Goal: Task Accomplishment & Management: Manage account settings

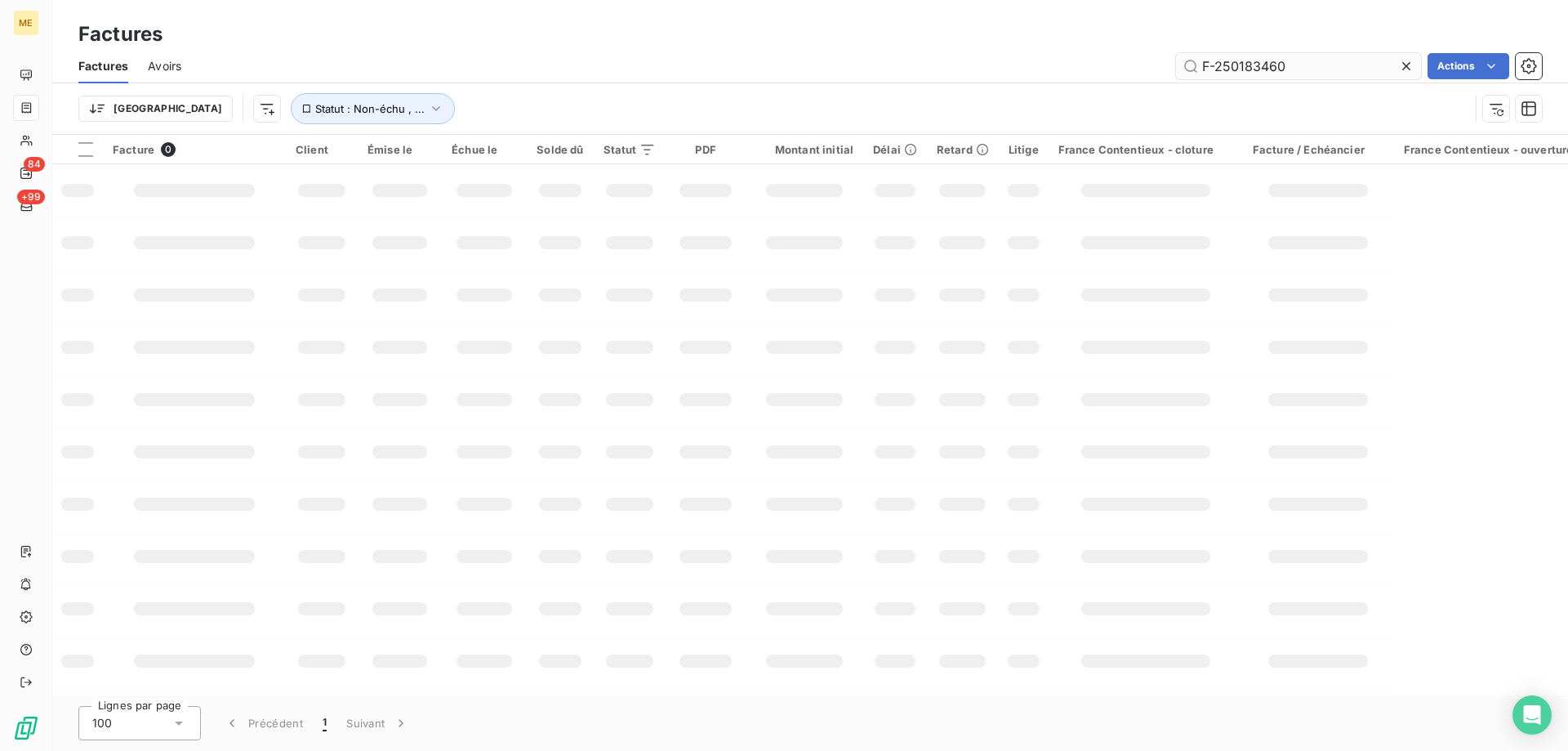
click at [1282, 58] on input "F-250183460" at bounding box center [1298, 66] width 245 height 26
click at [1253, 70] on input "F-250183460" at bounding box center [1298, 66] width 245 height 26
click at [1253, 69] on input "F-250183460" at bounding box center [1298, 66] width 245 height 26
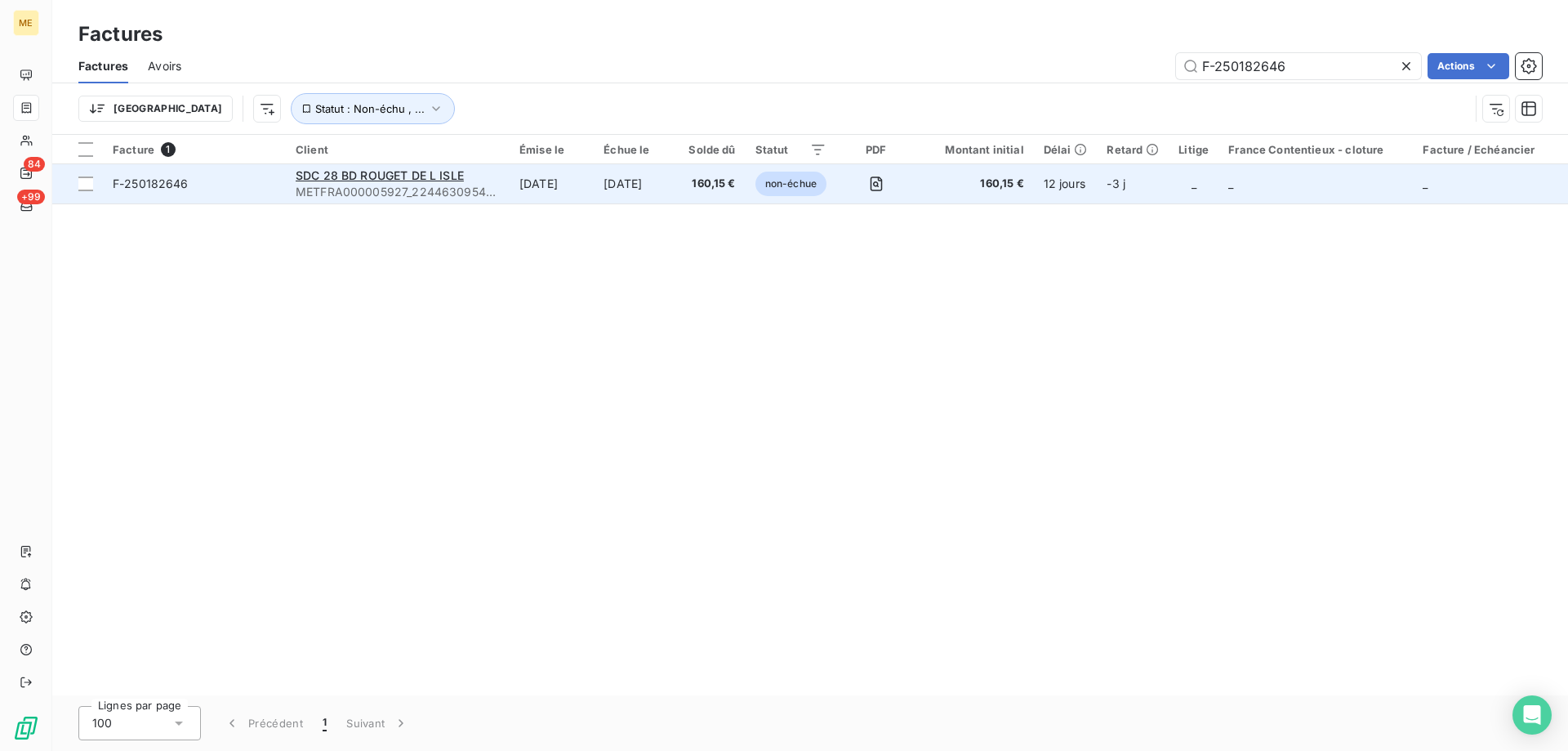
type input "F-250182646"
click at [257, 186] on span "F-250182646" at bounding box center [195, 184] width 164 height 17
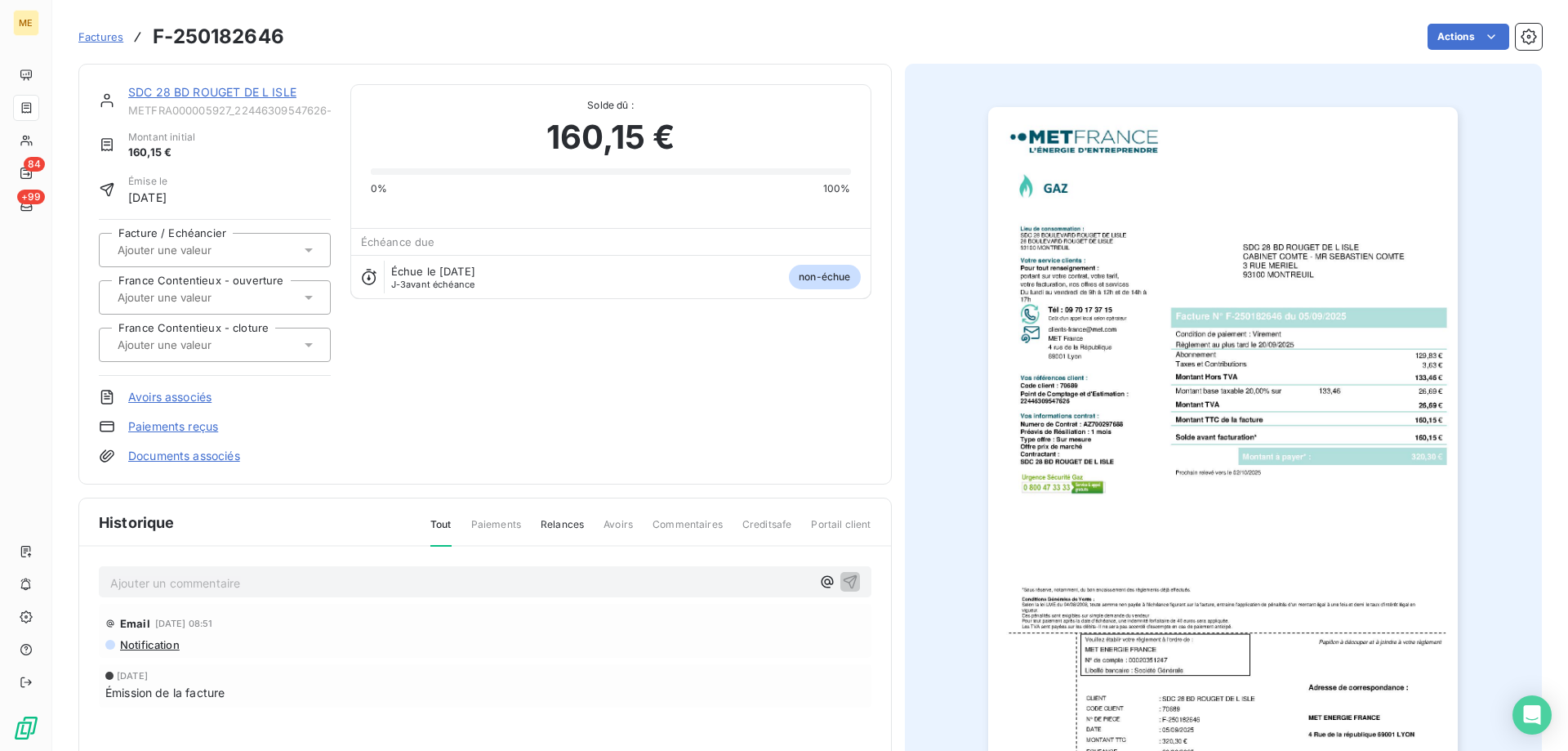
click at [216, 102] on div "SDC 28 BD ROUGET DE L ISLE METFRA000005927_22446309547626-CA1" at bounding box center [230, 100] width 203 height 33
click at [230, 95] on link "SDC 28 BD ROUGET DE L ISLE" at bounding box center [213, 92] width 169 height 14
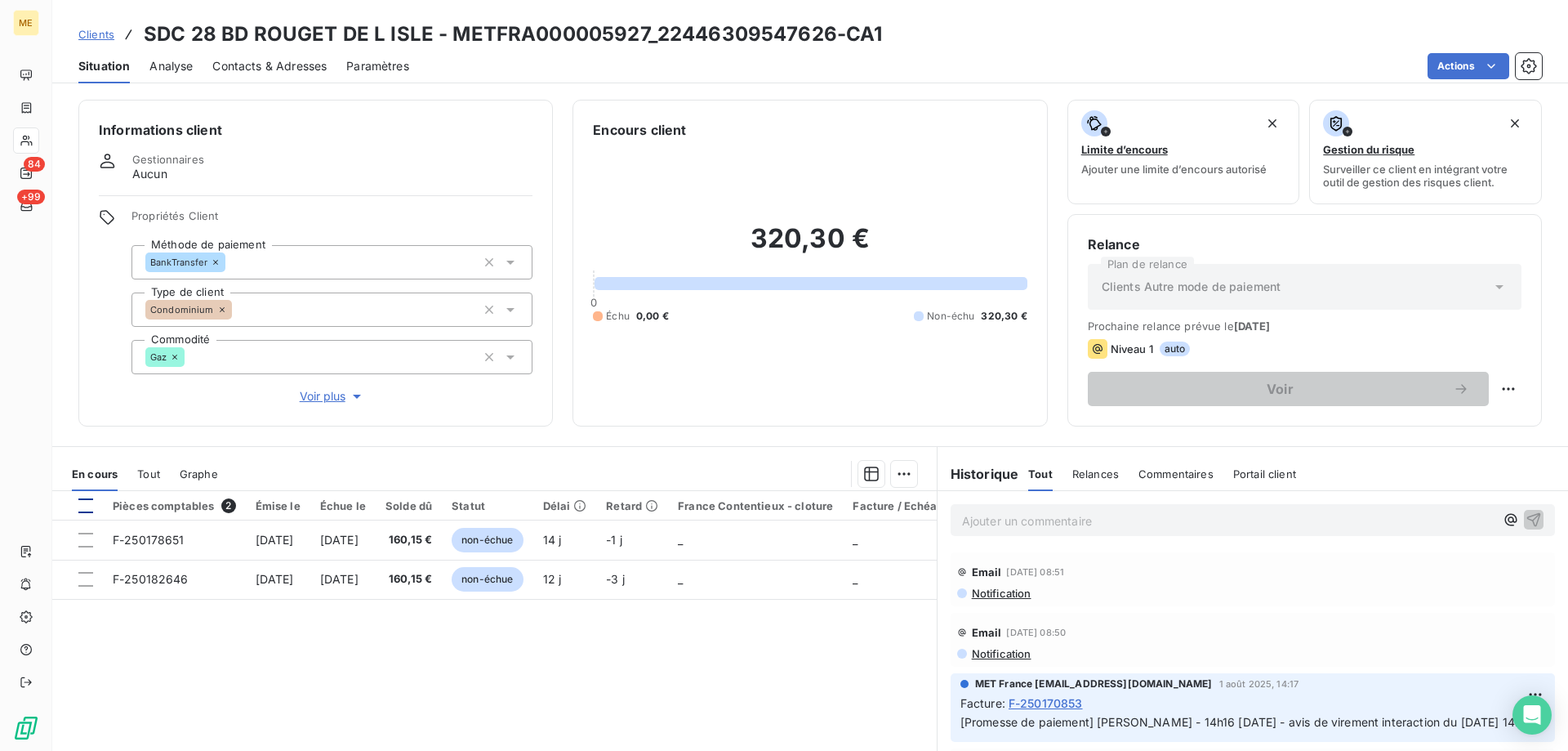
click at [83, 505] on div at bounding box center [86, 506] width 15 height 15
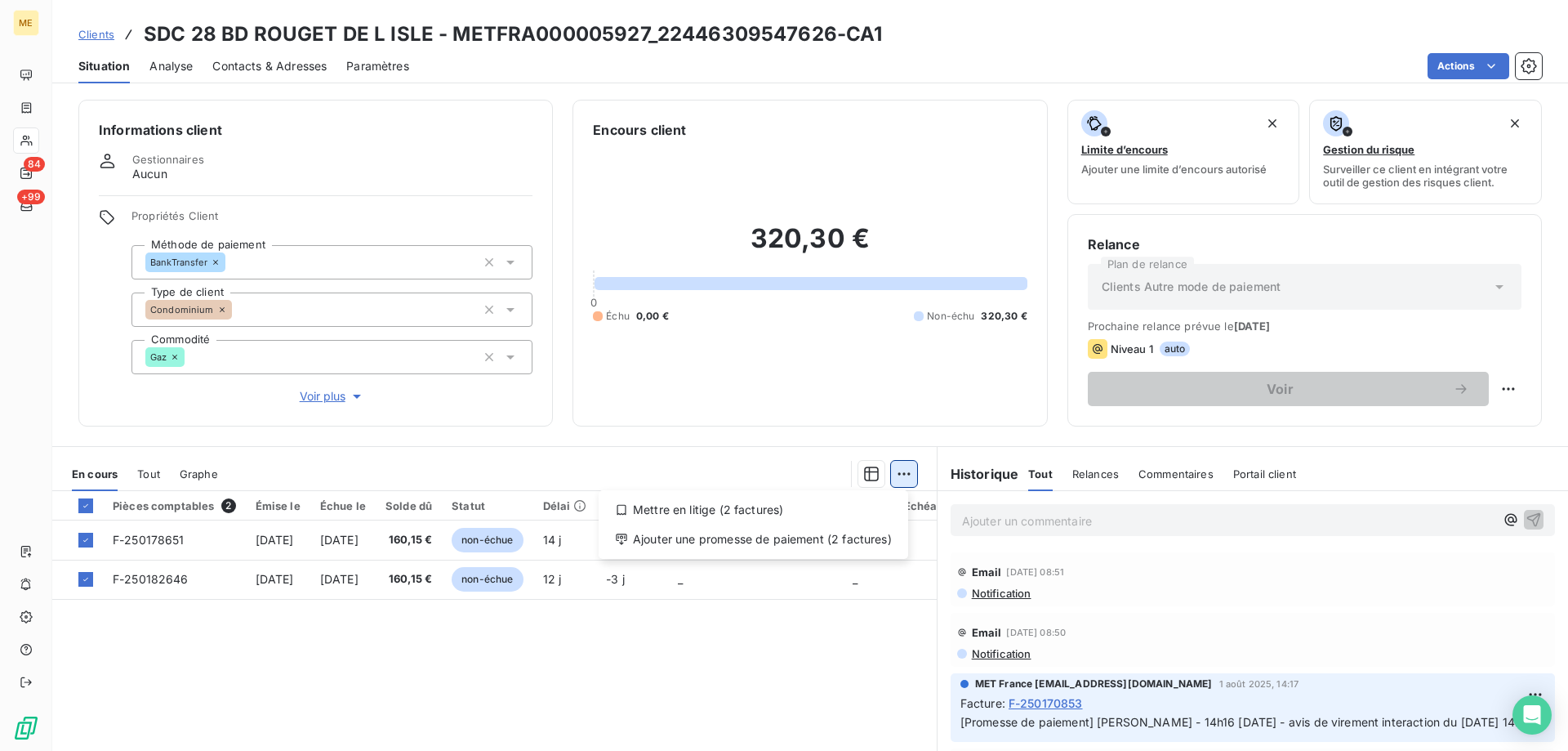
click at [895, 473] on html "ME 84 +99 Clients SDC 28 BD ROUGET DE L ISLE - METFRA000005927_22446309547626-C…" at bounding box center [784, 375] width 1568 height 751
click at [817, 538] on div "Ajouter une promesse de paiement (2 factures)" at bounding box center [753, 539] width 296 height 26
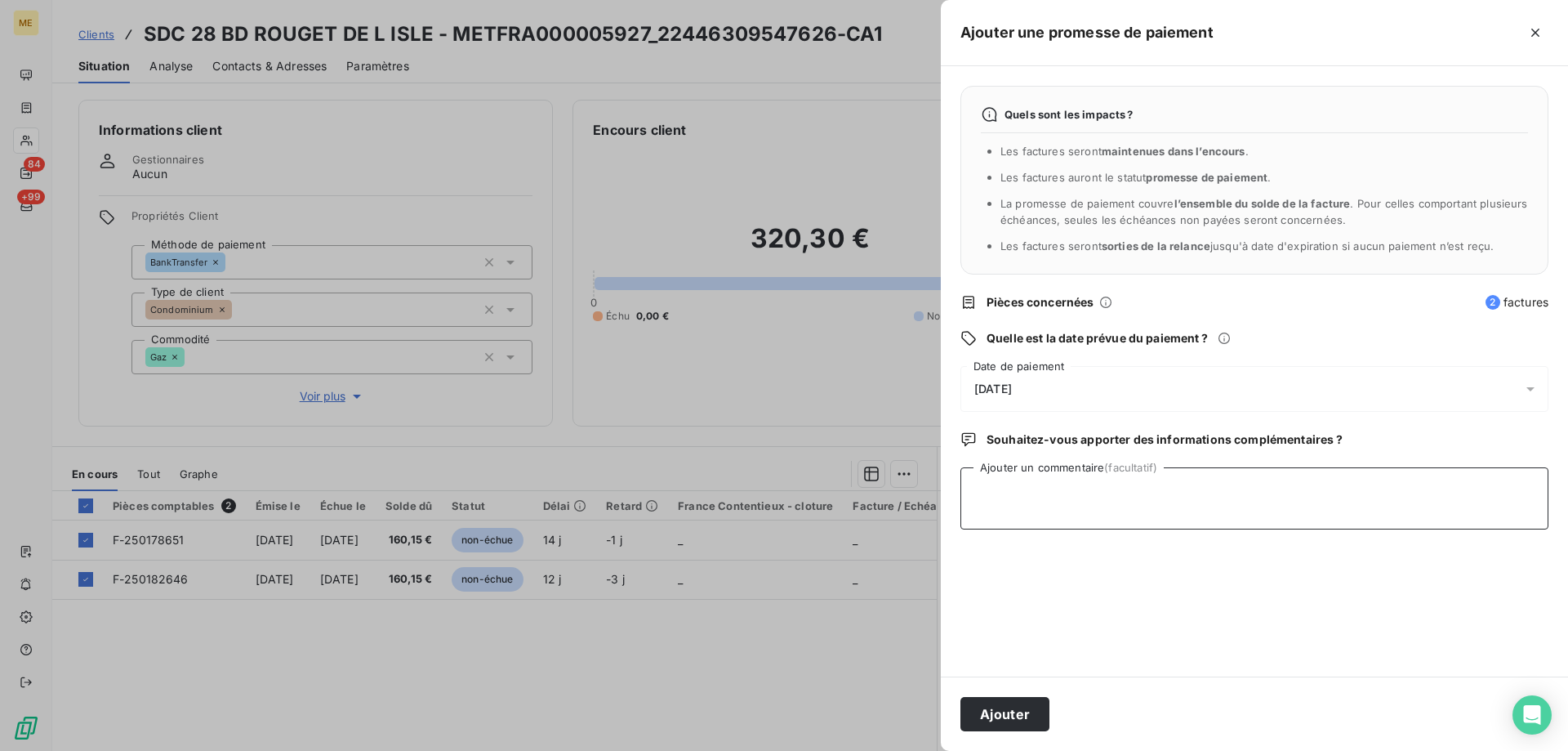
click at [984, 494] on textarea "Ajouter un commentaire (facultatif)" at bounding box center [1254, 499] width 588 height 62
click at [1148, 499] on textarea "Kenza / interaction du" at bounding box center [1254, 499] width 588 height 62
paste textarea "[DATE] 15:57"
click at [1185, 512] on textarea "Kenza / interaction du [DATE] 15:57 / avis de virement effectué le [DATE] d'un …" at bounding box center [1254, 499] width 588 height 62
paste textarea "F-250182646"
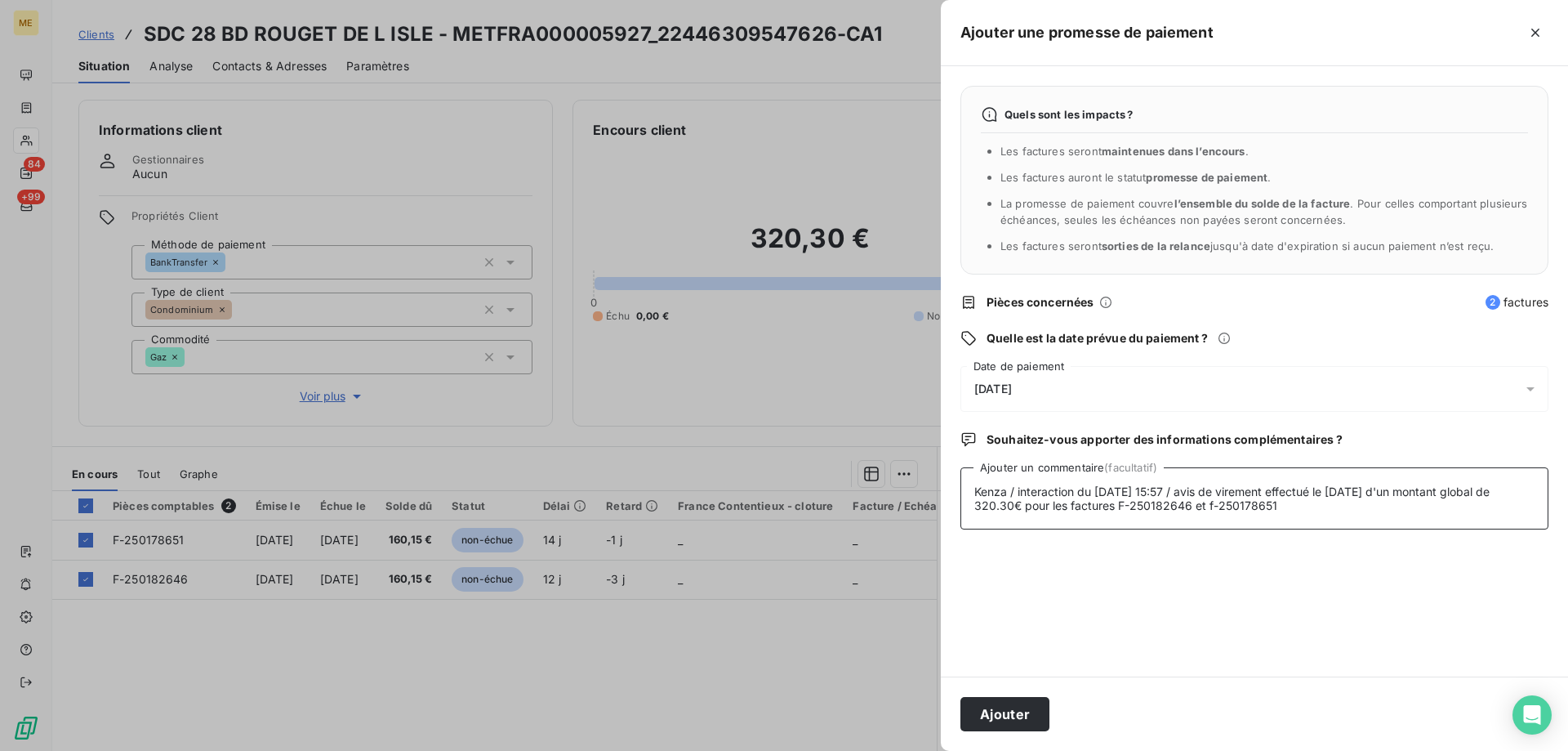
type textarea "Kenza / interaction du [DATE] 15:57 / avis de virement effectué le [DATE] d'un …"
click at [1171, 376] on div "[DATE]" at bounding box center [1254, 388] width 588 height 46
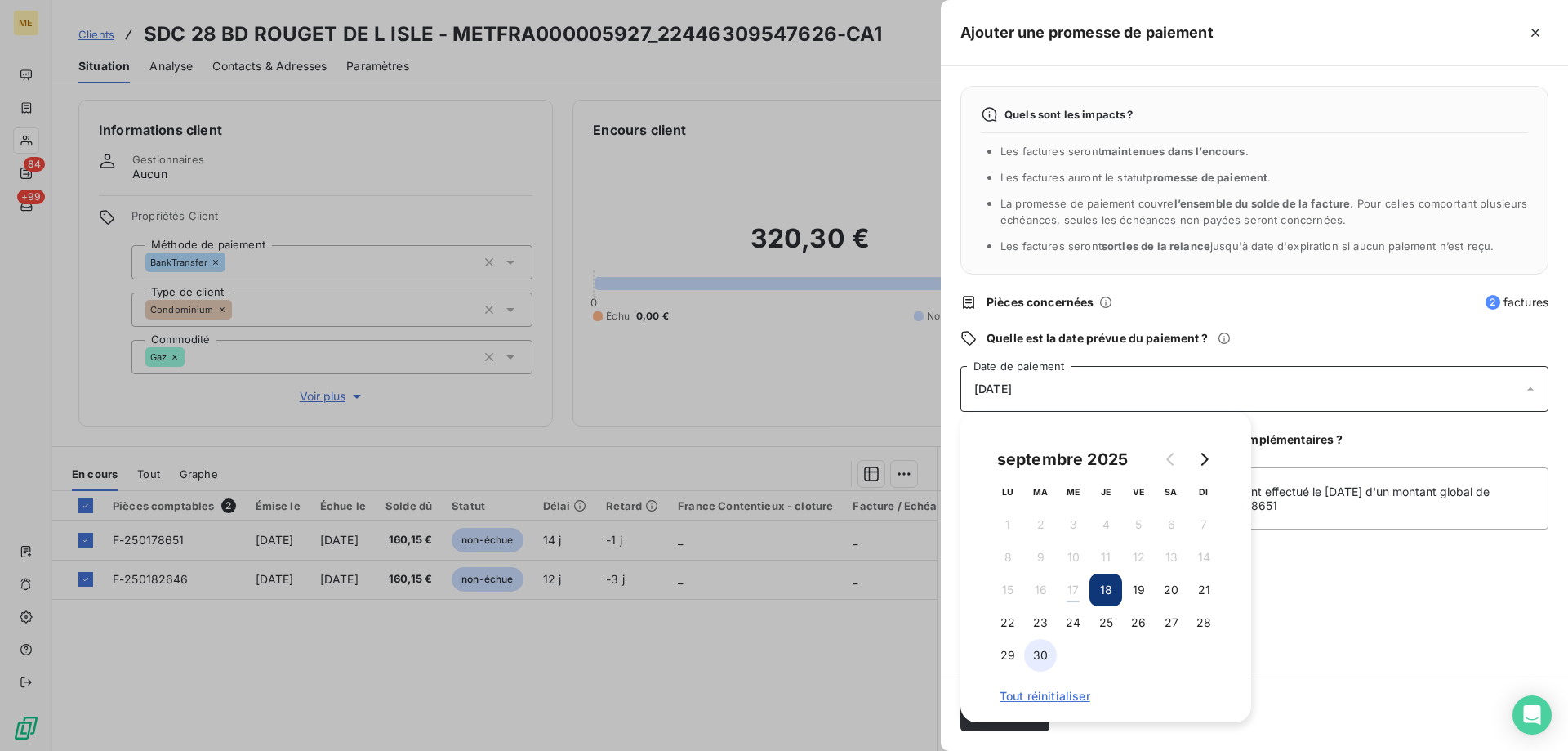
click at [1040, 648] on button "30" at bounding box center [1040, 655] width 33 height 33
click at [1270, 638] on div "Quels sont les impacts ? Les factures seront maintenues dans l’encours . Les fa…" at bounding box center [1254, 371] width 627 height 611
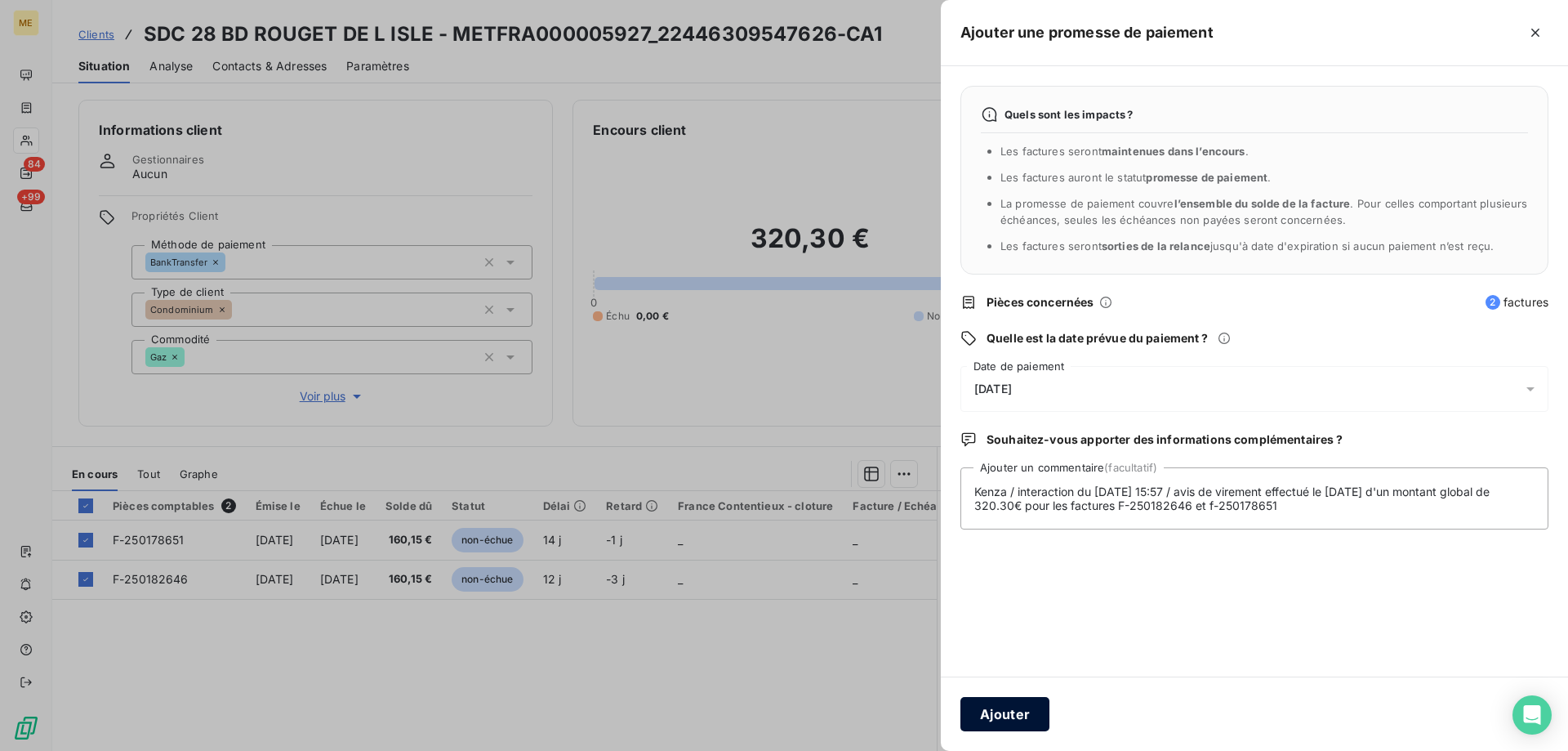
click at [1002, 715] on button "Ajouter" at bounding box center [1004, 713] width 89 height 34
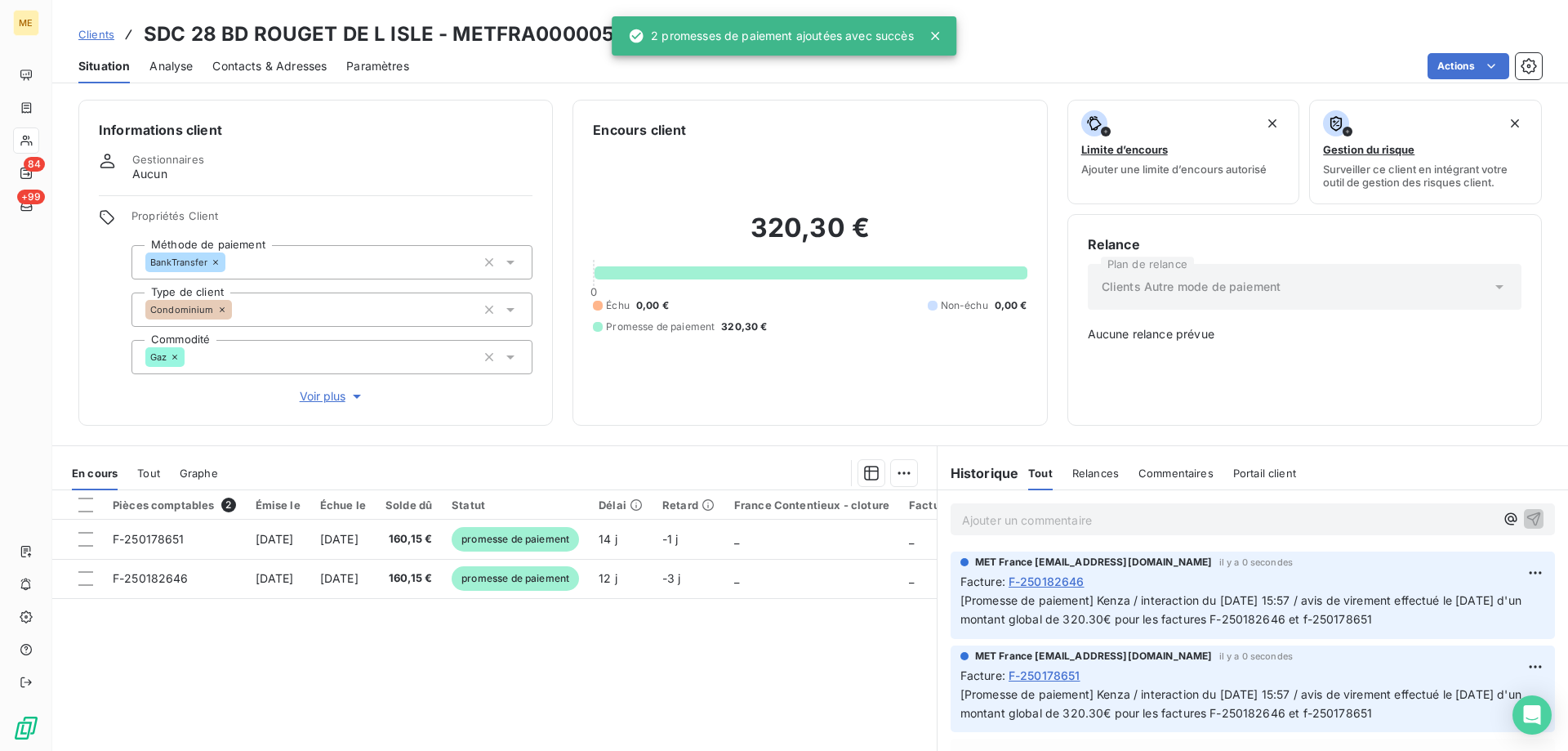
click at [932, 34] on icon at bounding box center [935, 36] width 17 height 17
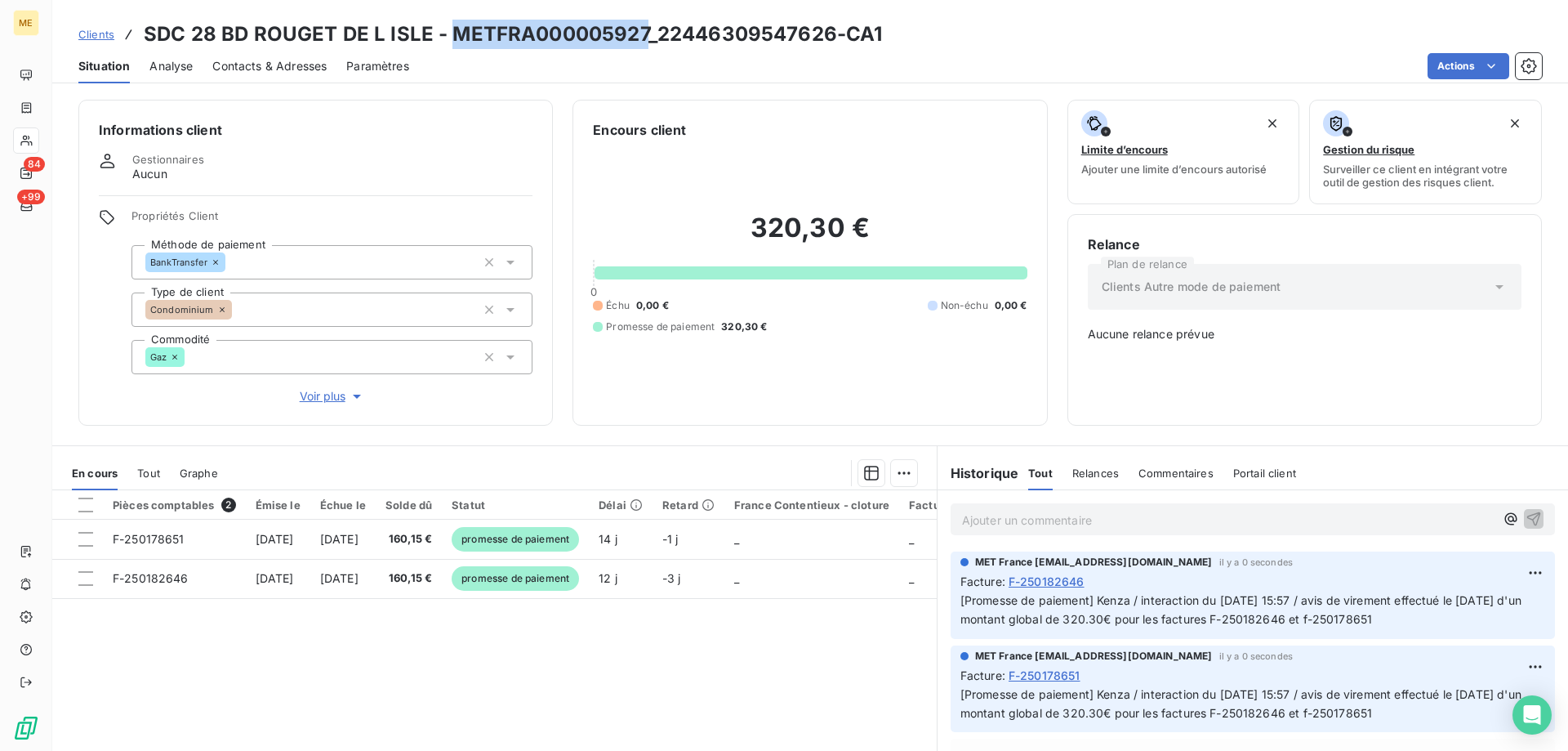
copy h3 "METFRA000005927"
drag, startPoint x: 448, startPoint y: 30, endPoint x: 645, endPoint y: 24, distance: 197.1
click at [645, 24] on h3 "SDC 28 BD ROUGET DE L ISLE - METFRA000005927_22446309547626-CA1" at bounding box center [513, 33] width 738 height 29
